Goal: Information Seeking & Learning: Learn about a topic

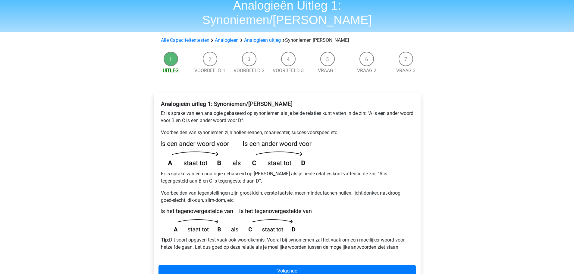
scroll to position [60, 0]
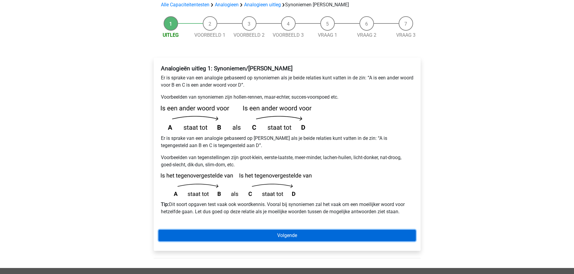
click at [243, 230] on link "Volgende" at bounding box center [286, 235] width 257 height 11
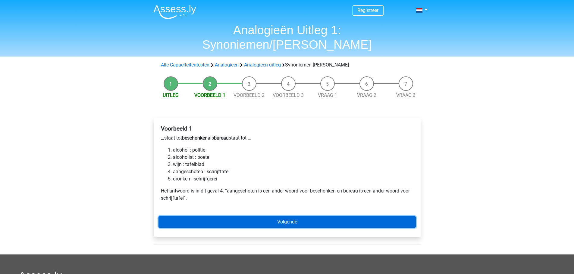
click at [248, 217] on link "Volgende" at bounding box center [286, 222] width 257 height 11
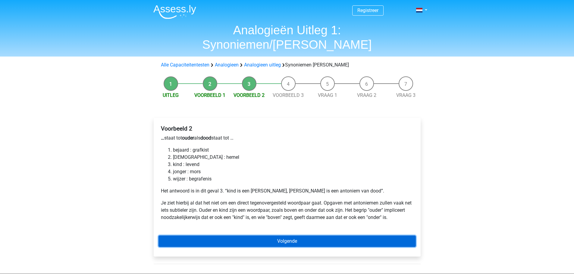
click at [266, 236] on link "Volgende" at bounding box center [286, 241] width 257 height 11
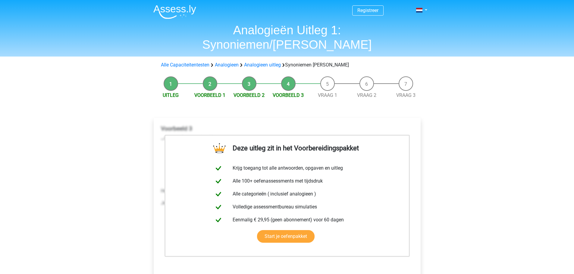
click at [511, 80] on div "Registreer Nederlands English" at bounding box center [287, 242] width 574 height 484
